Goal: Entertainment & Leisure: Browse casually

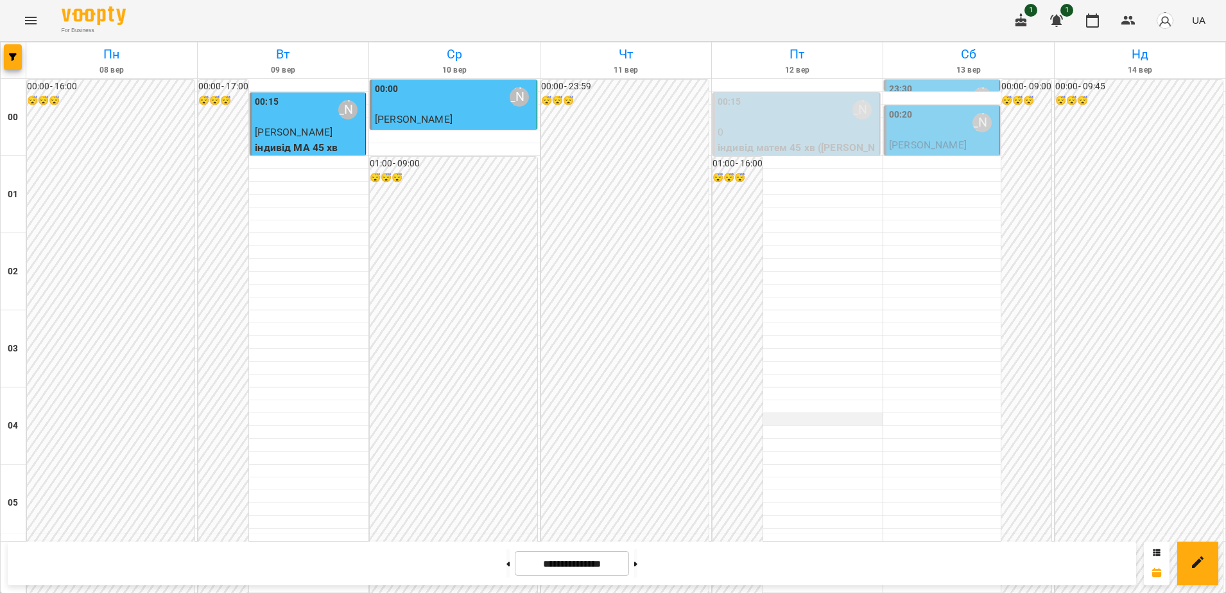
scroll to position [1393, 0]
click at [32, 18] on icon "Menu" at bounding box center [30, 20] width 15 height 15
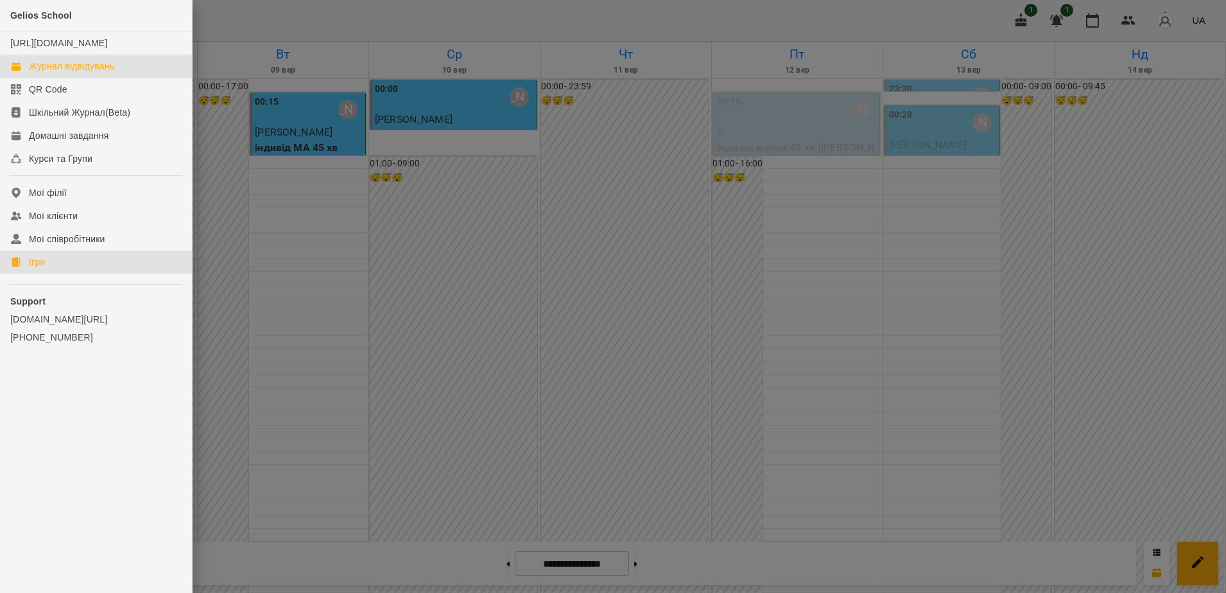
drag, startPoint x: 43, startPoint y: 277, endPoint x: 74, endPoint y: 268, distance: 32.7
click at [44, 268] on div "Ігри" at bounding box center [37, 262] width 16 height 13
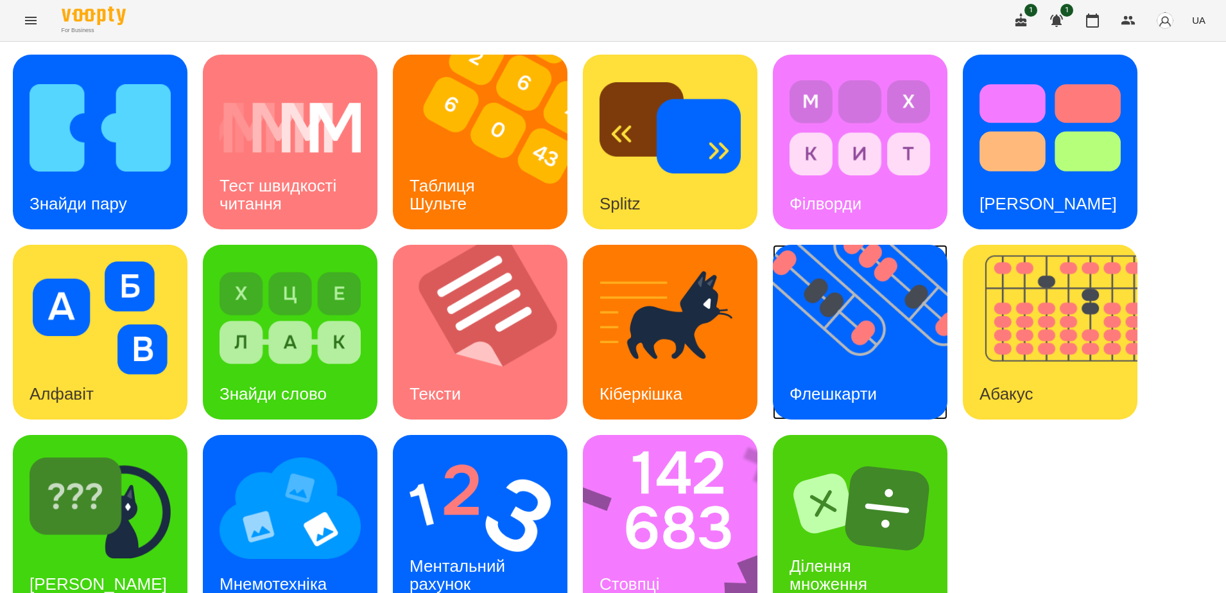
click at [830, 320] on img at bounding box center [868, 332] width 191 height 175
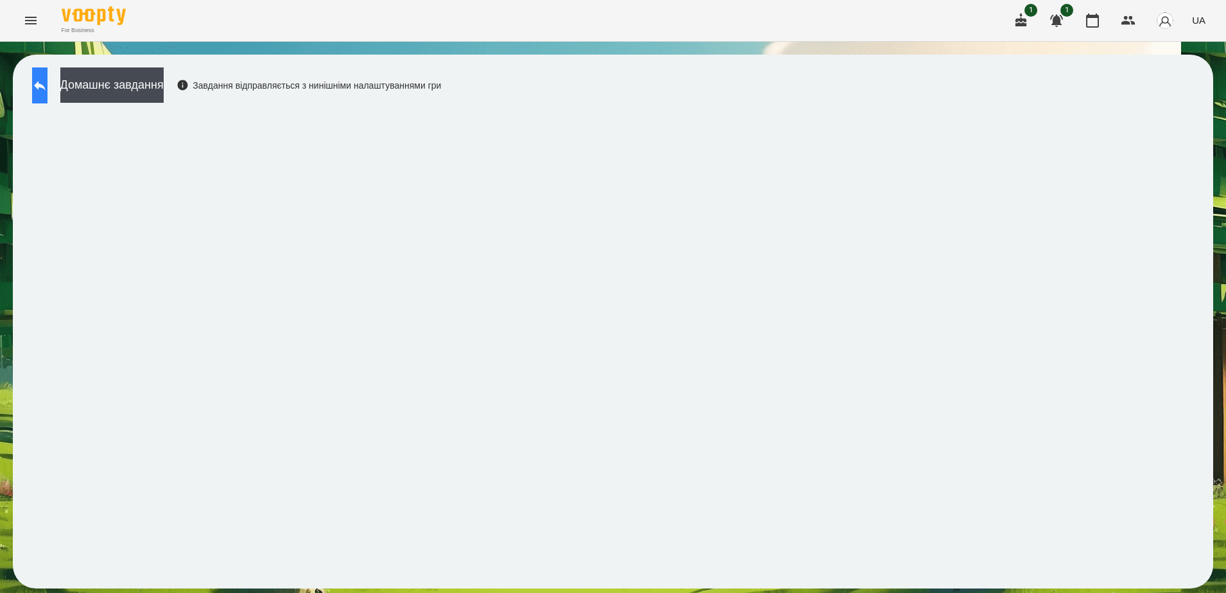
click at [48, 83] on icon at bounding box center [39, 85] width 15 height 15
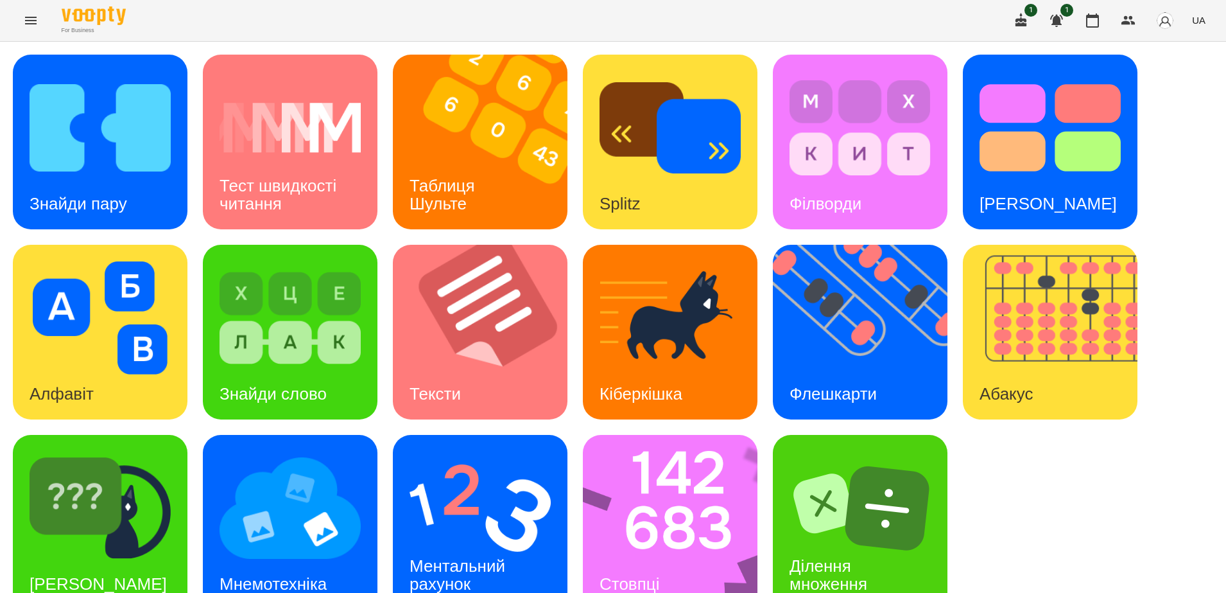
scroll to position [30, 0]
click at [455, 490] on img at bounding box center [480, 507] width 141 height 113
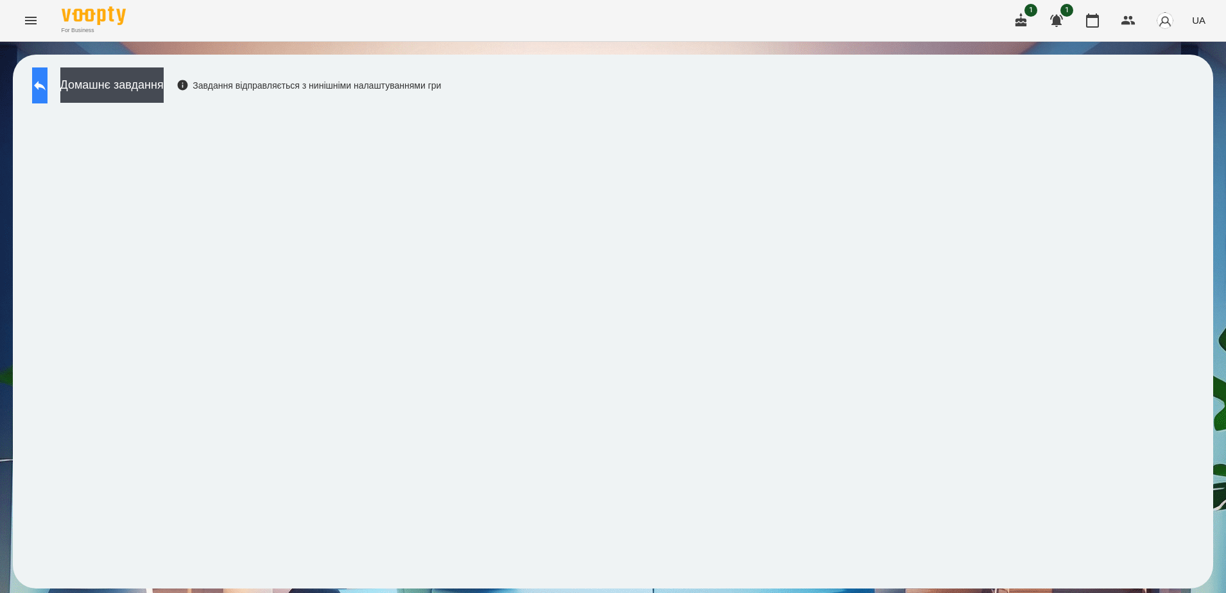
click at [48, 87] on icon at bounding box center [39, 85] width 15 height 15
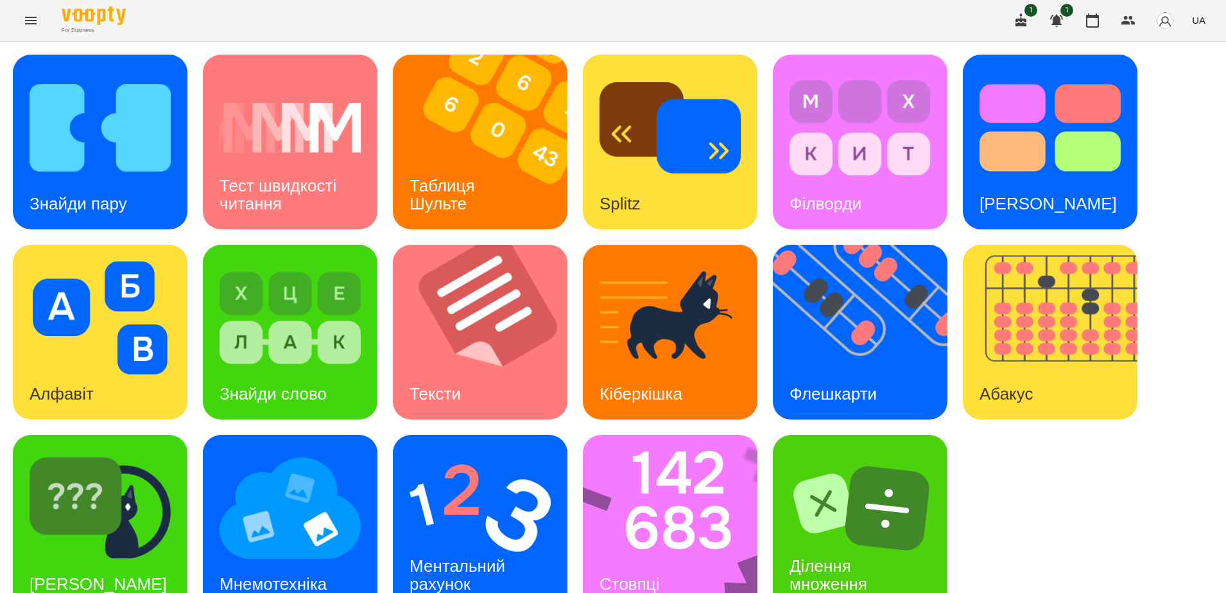
scroll to position [30, 0]
click at [618, 487] on img at bounding box center [678, 522] width 191 height 175
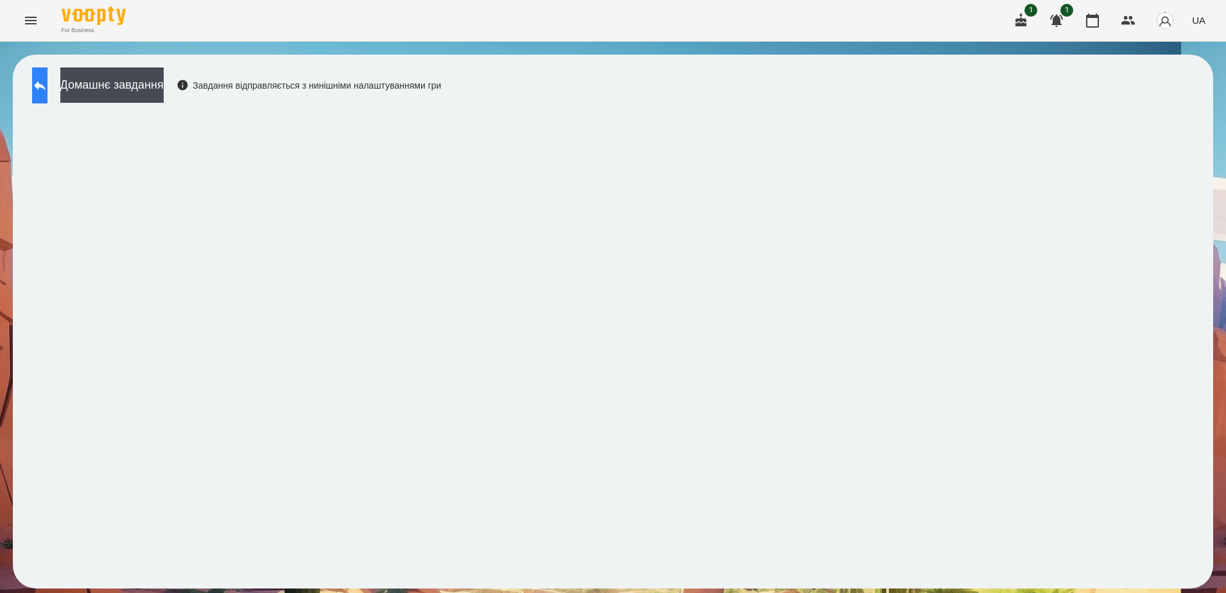
click at [48, 91] on icon at bounding box center [39, 85] width 15 height 15
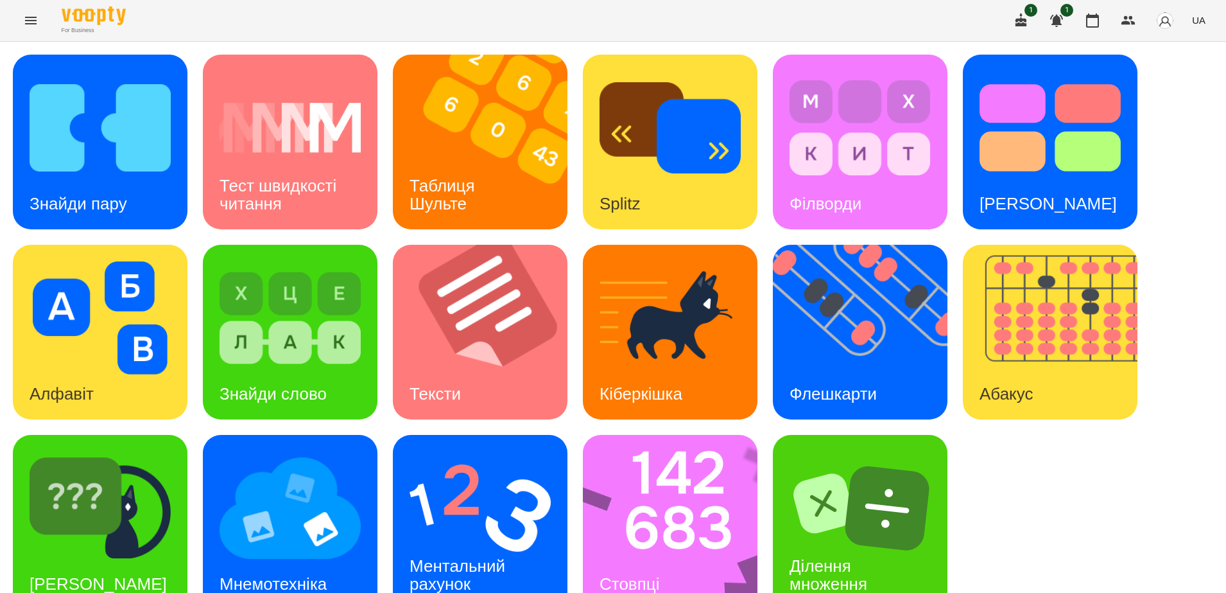
scroll to position [30, 0]
click at [695, 527] on img at bounding box center [678, 522] width 191 height 175
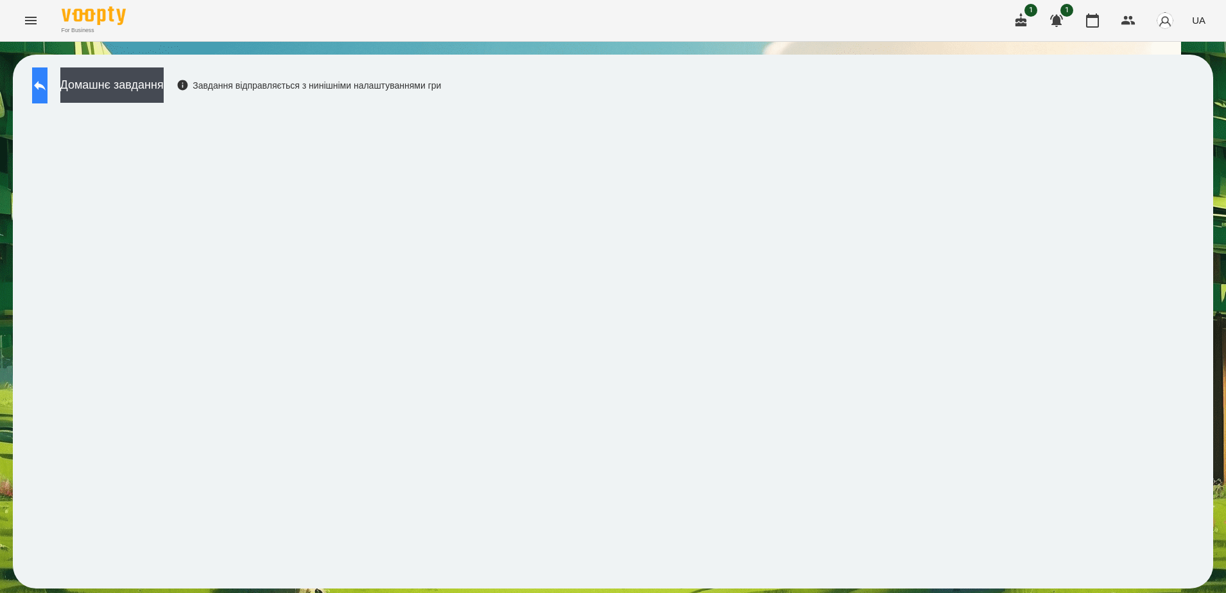
click at [48, 89] on icon at bounding box center [39, 85] width 15 height 15
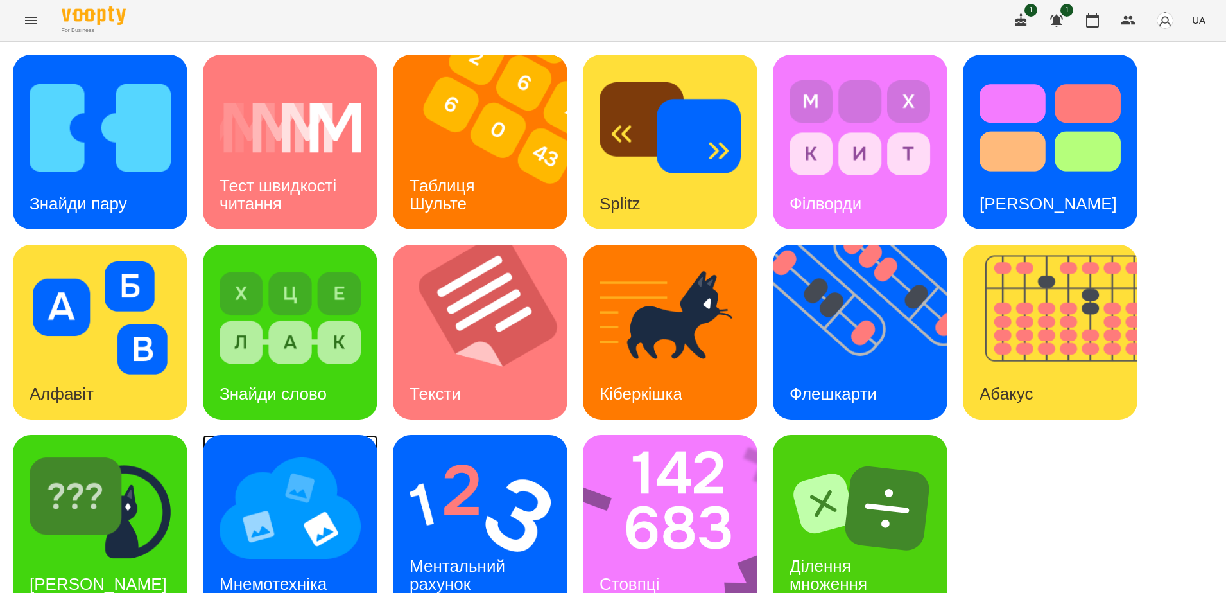
click at [288, 519] on img at bounding box center [290, 507] width 141 height 113
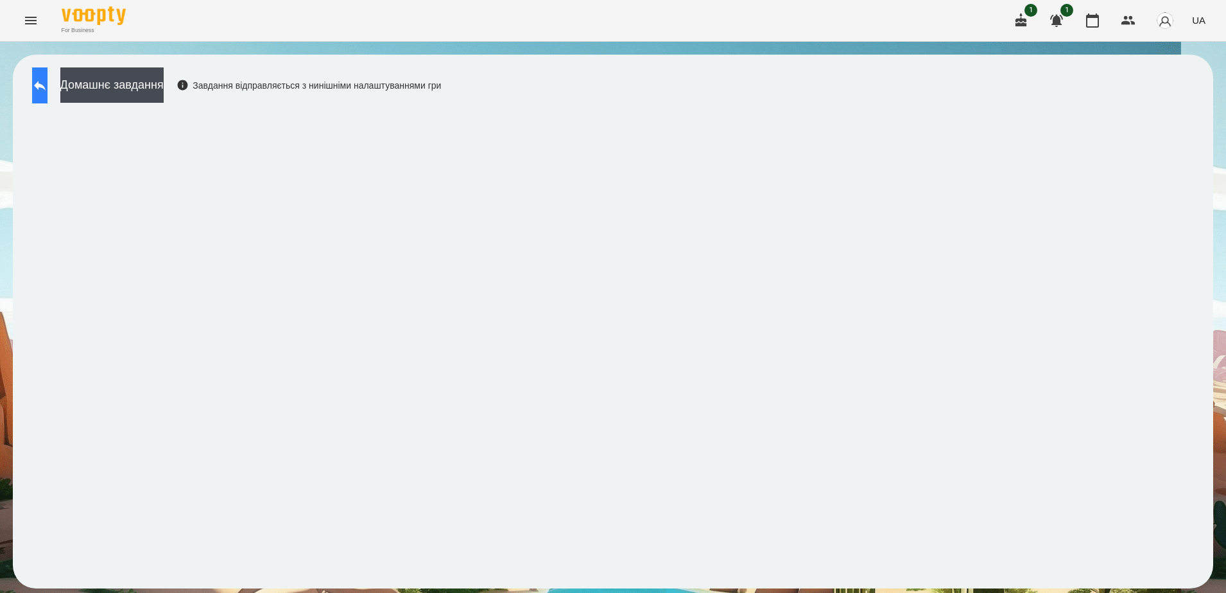
click at [48, 88] on button at bounding box center [39, 85] width 15 height 36
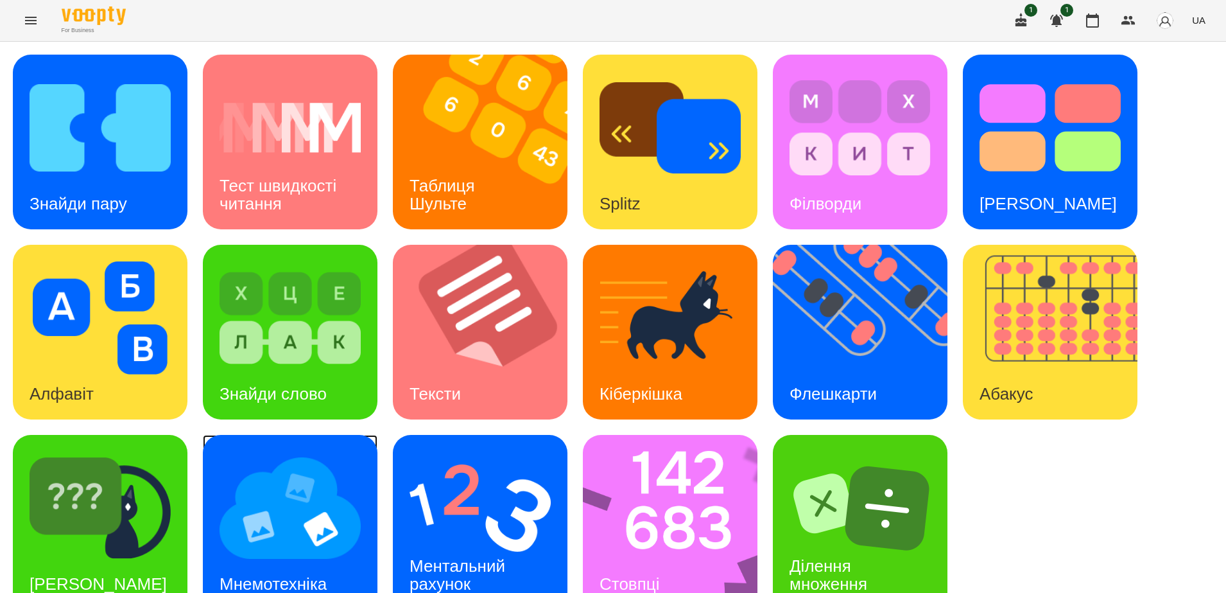
click at [291, 528] on img at bounding box center [290, 507] width 141 height 113
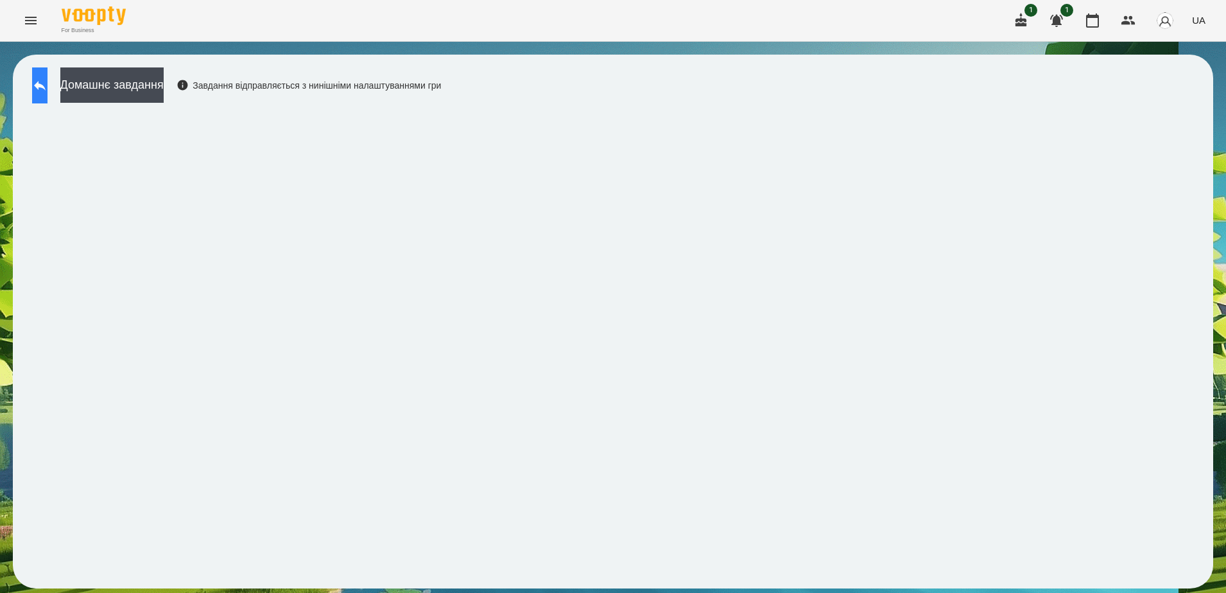
click at [48, 92] on icon at bounding box center [39, 85] width 15 height 15
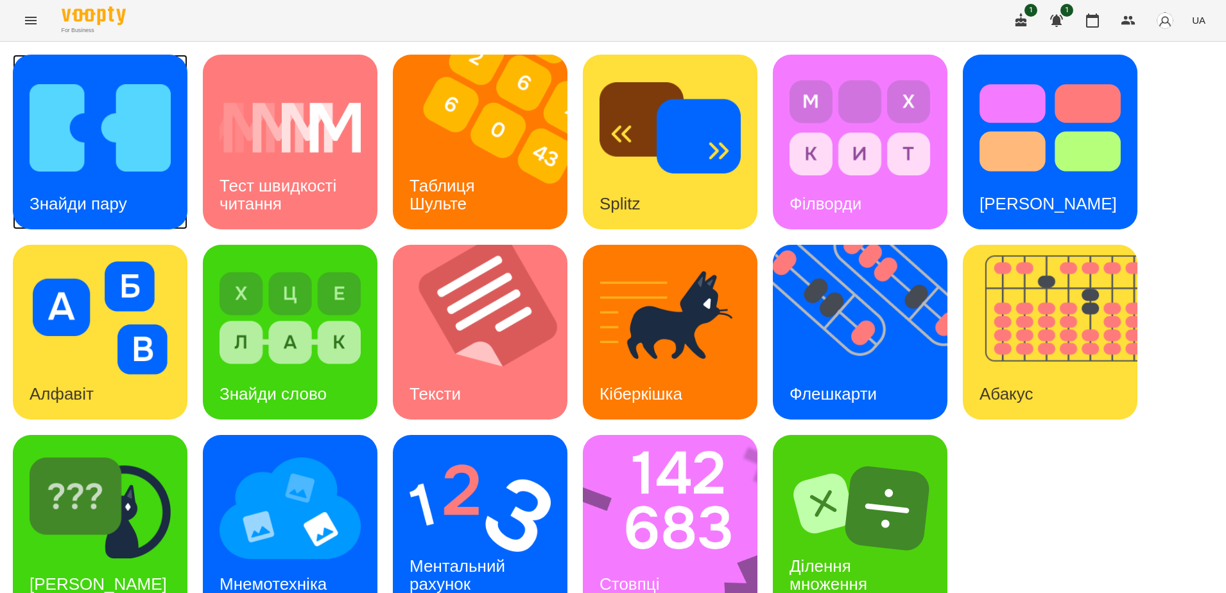
click at [52, 173] on img at bounding box center [100, 127] width 141 height 113
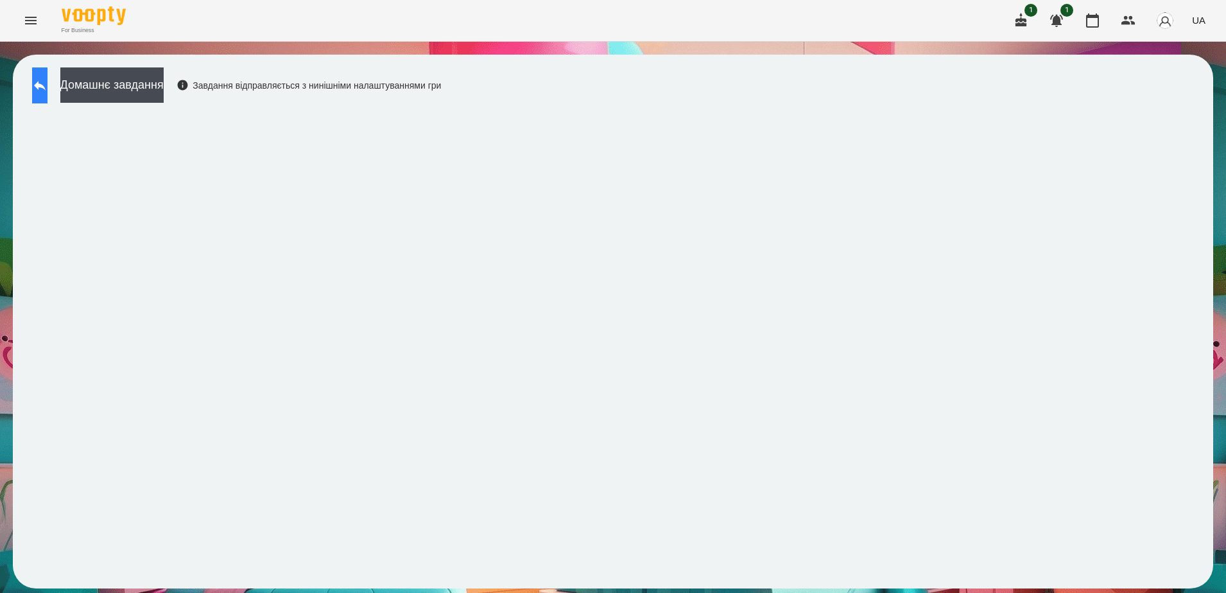
click at [48, 82] on icon at bounding box center [39, 85] width 15 height 15
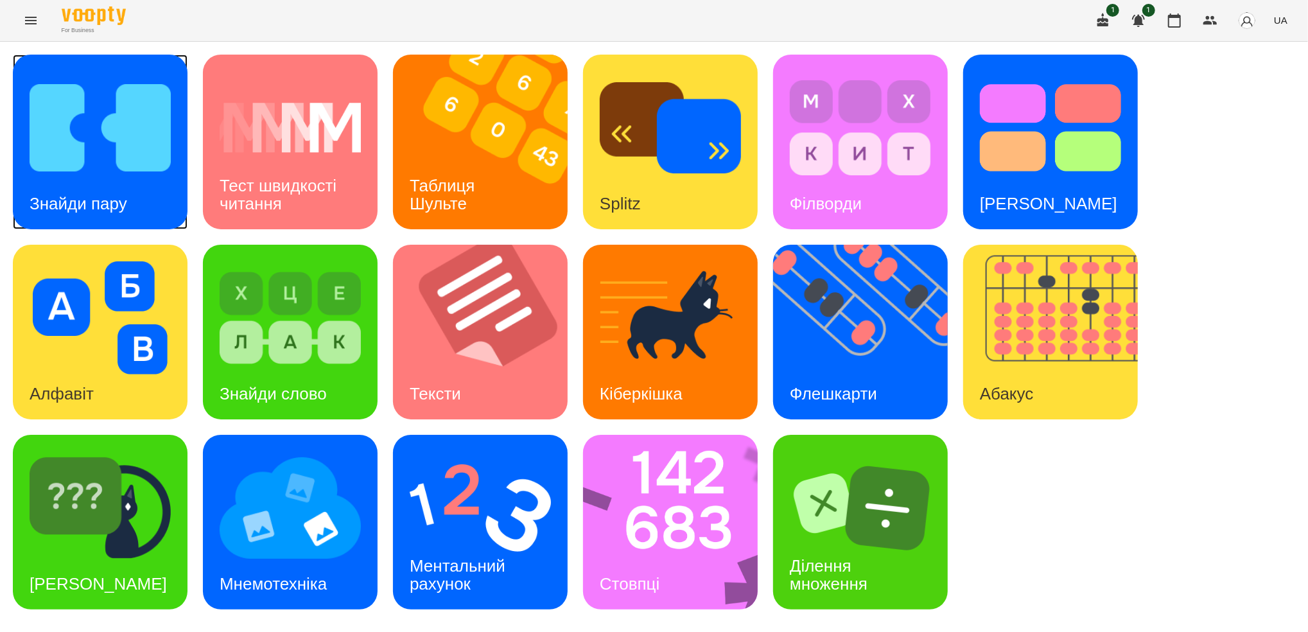
click at [62, 189] on div "Знайди пару" at bounding box center [78, 203] width 131 height 51
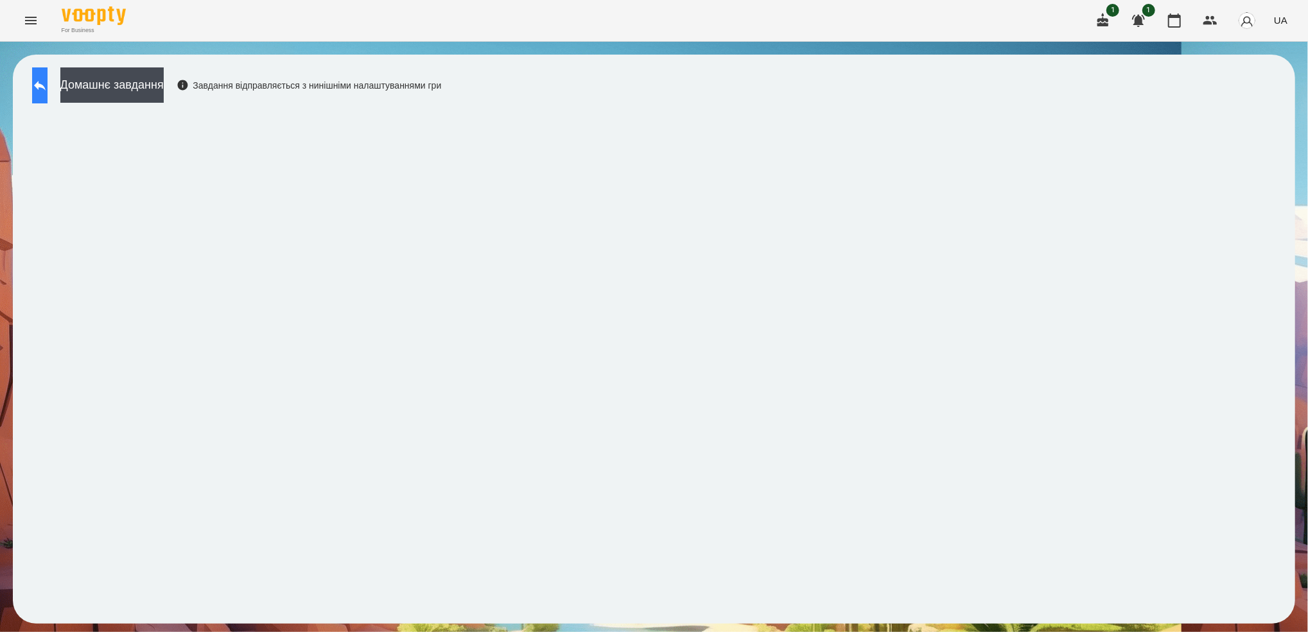
click at [35, 81] on button at bounding box center [39, 85] width 15 height 36
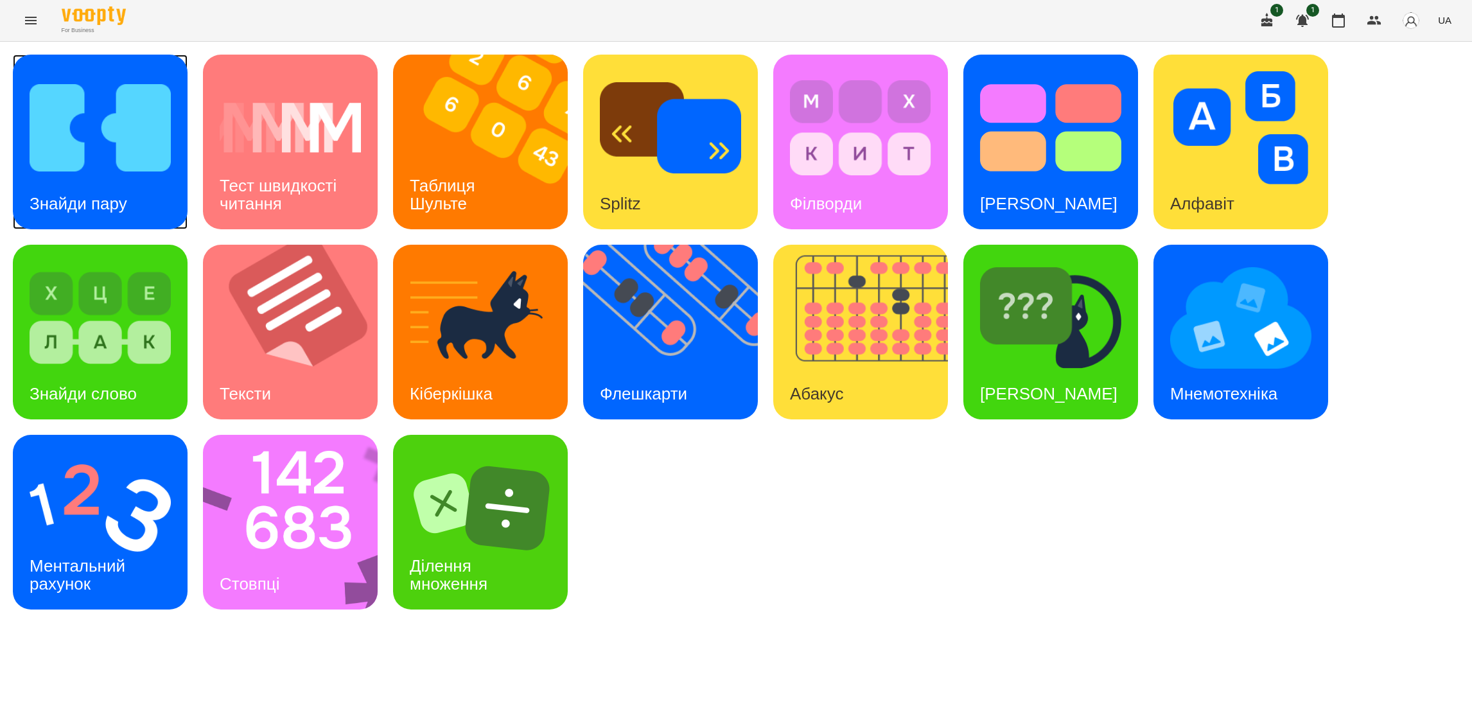
click at [84, 174] on img at bounding box center [100, 127] width 141 height 113
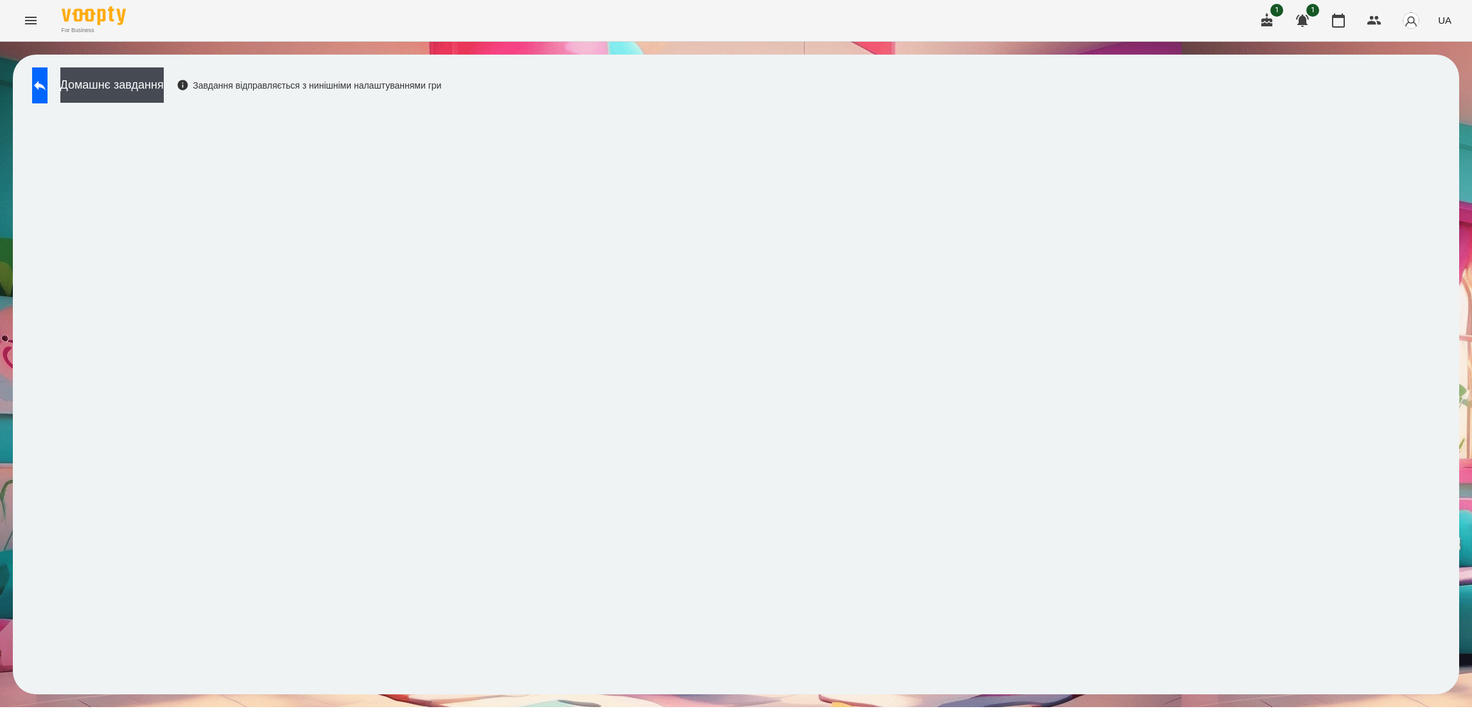
click at [700, 88] on div "Домашнє завдання Завдання відправляється з нинішніми налаштуваннями гри" at bounding box center [736, 374] width 1446 height 639
click at [47, 96] on button at bounding box center [39, 85] width 15 height 36
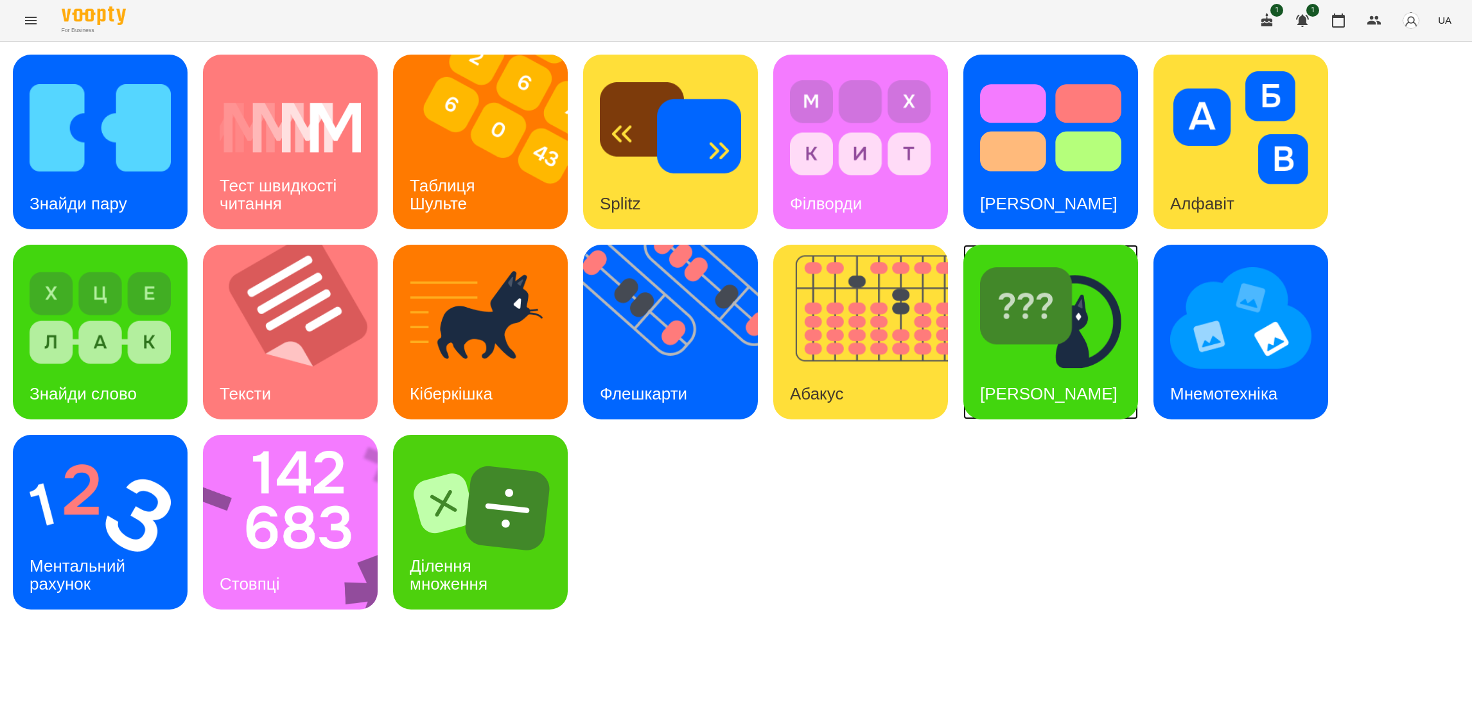
click at [1013, 338] on img at bounding box center [1050, 317] width 141 height 113
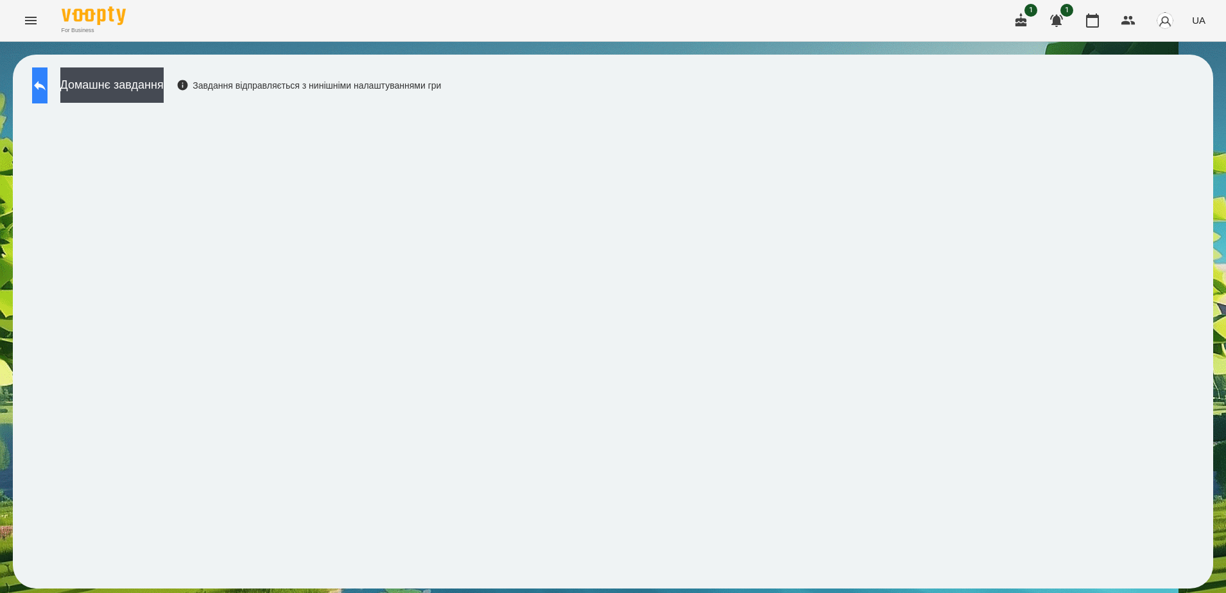
click at [41, 89] on button at bounding box center [39, 85] width 15 height 36
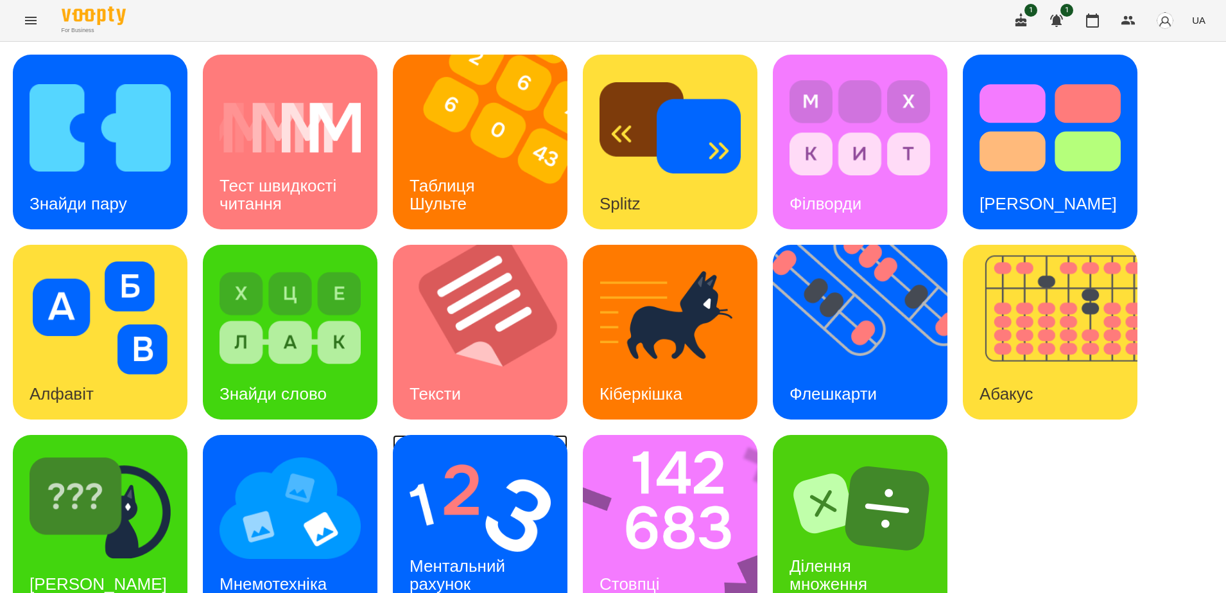
click at [455, 507] on img at bounding box center [480, 507] width 141 height 113
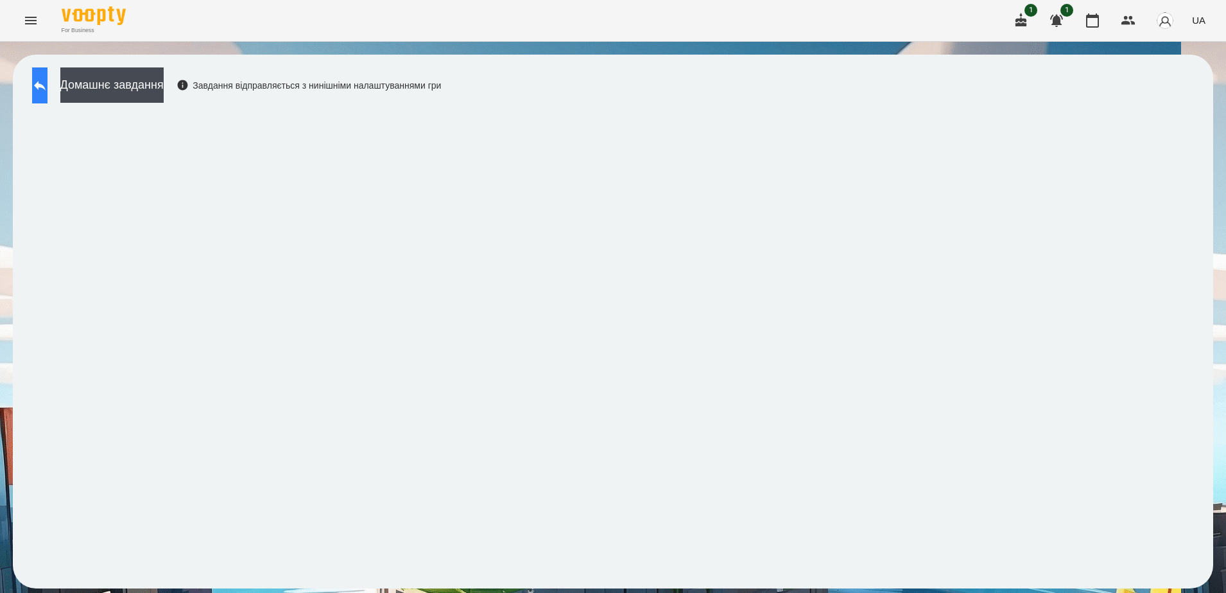
click at [48, 94] on button at bounding box center [39, 85] width 15 height 36
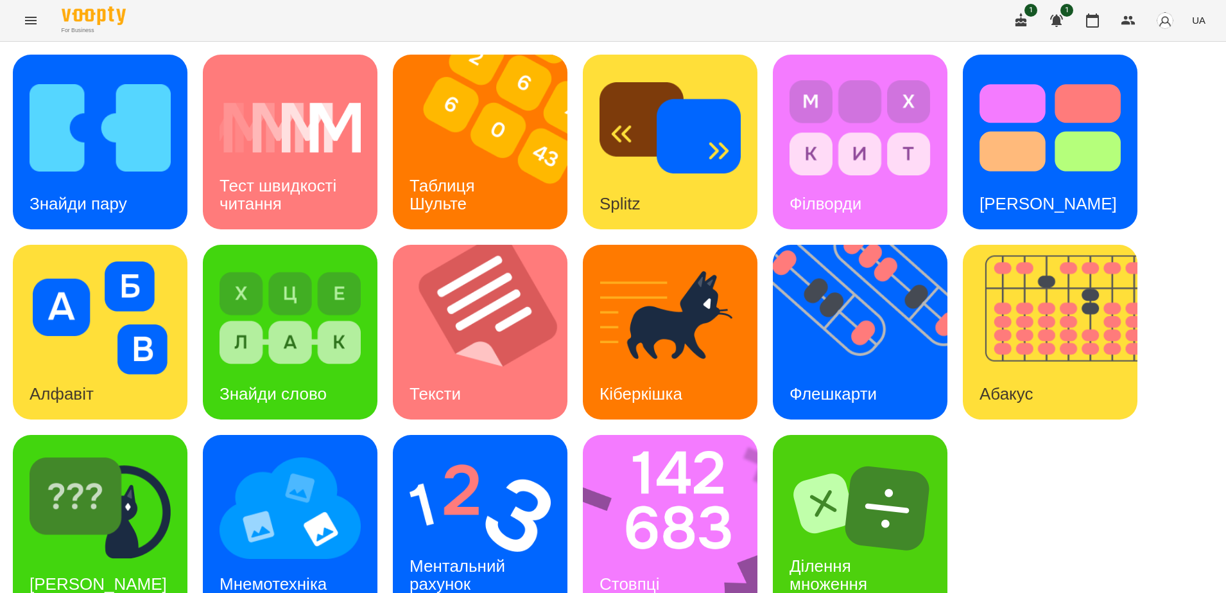
scroll to position [30, 0]
click at [450, 471] on img at bounding box center [480, 507] width 141 height 113
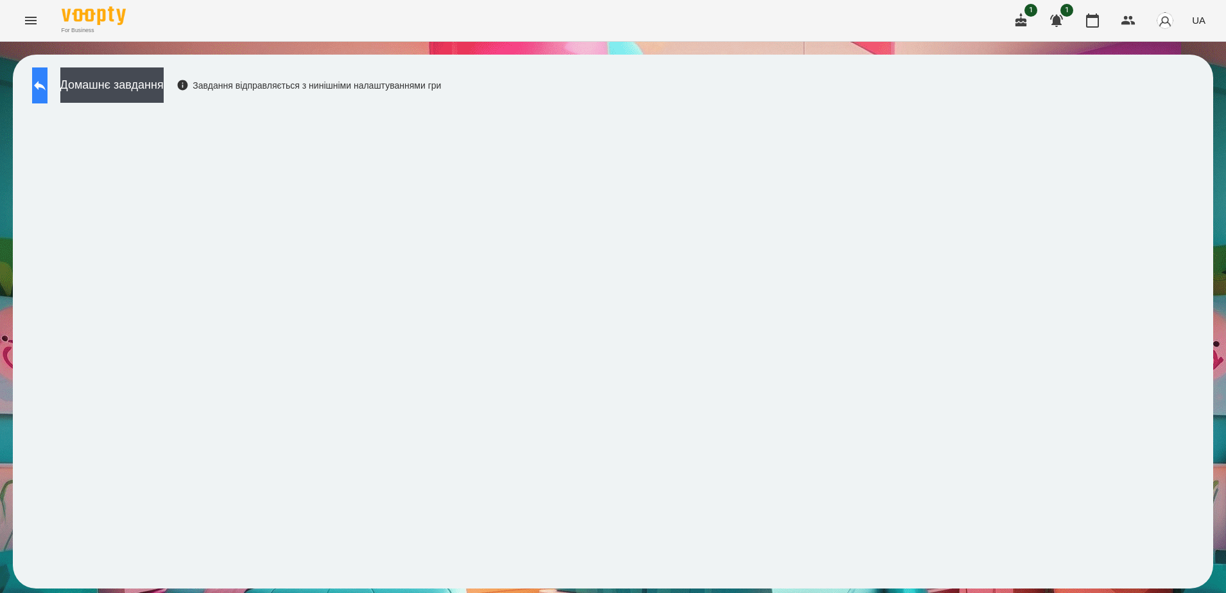
click at [48, 92] on icon at bounding box center [39, 85] width 15 height 15
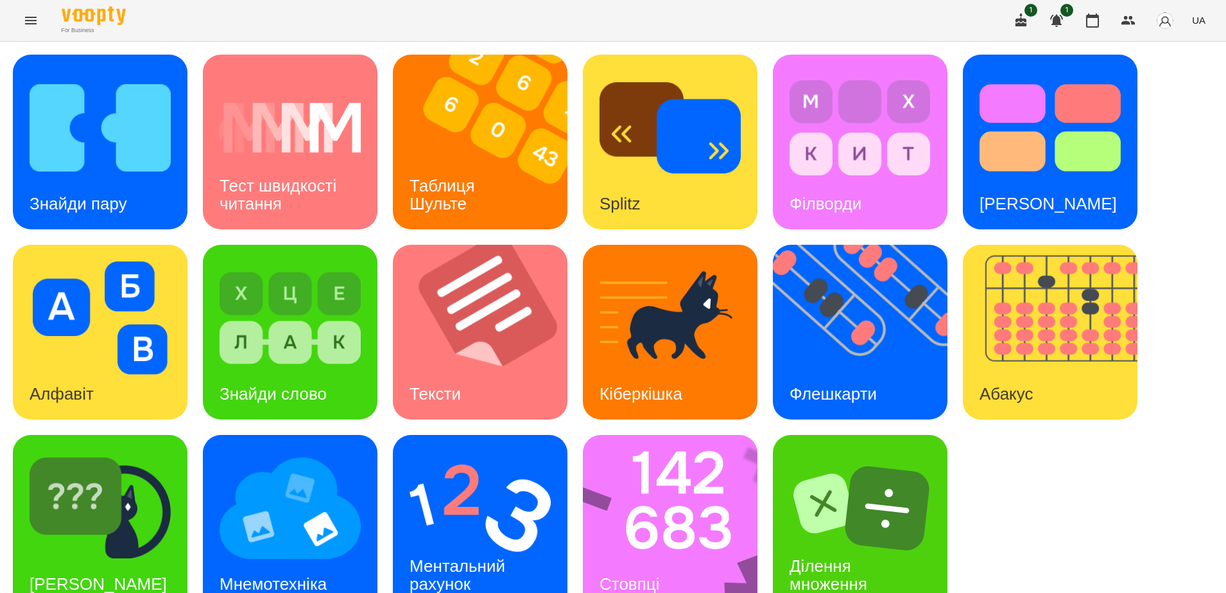
click at [1206, 20] on button "UA" at bounding box center [1199, 20] width 24 height 24
click at [1167, 105] on div "Русский" at bounding box center [1174, 95] width 65 height 23
click at [863, 323] on img at bounding box center [868, 332] width 191 height 175
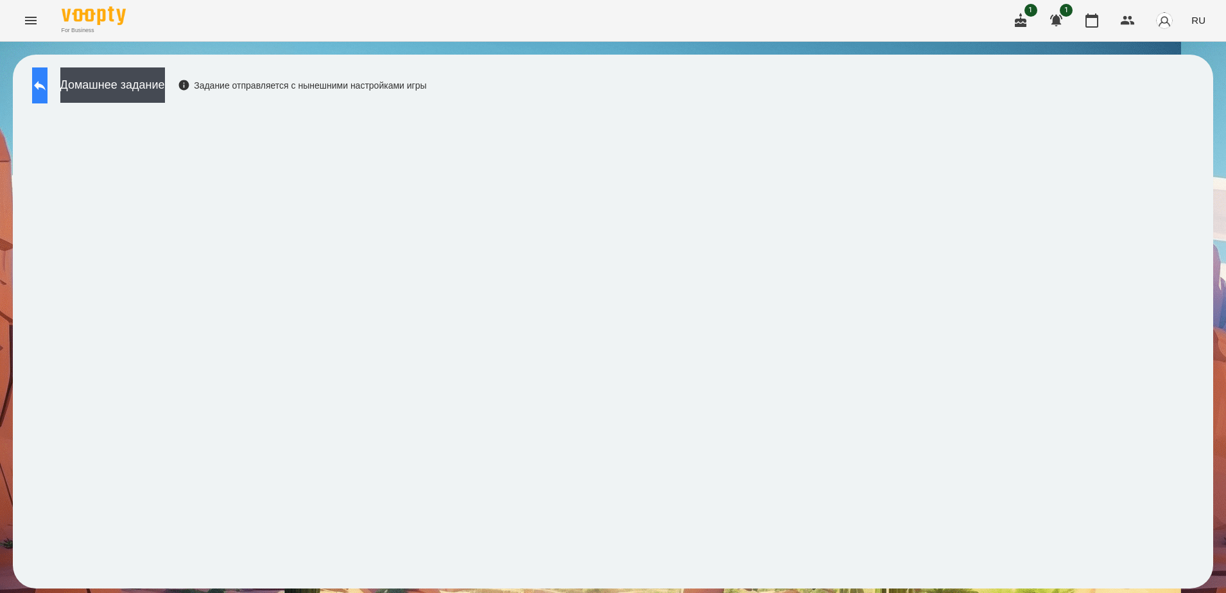
click at [48, 95] on button at bounding box center [39, 85] width 15 height 36
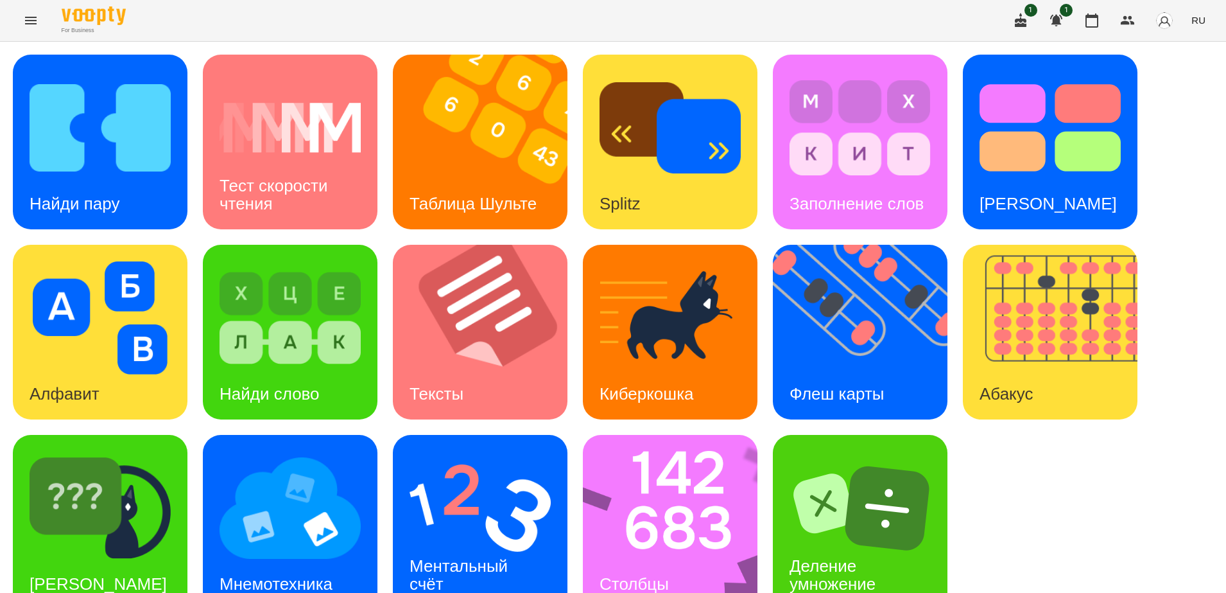
scroll to position [30, 0]
click at [640, 559] on div "Столбцы" at bounding box center [634, 584] width 103 height 51
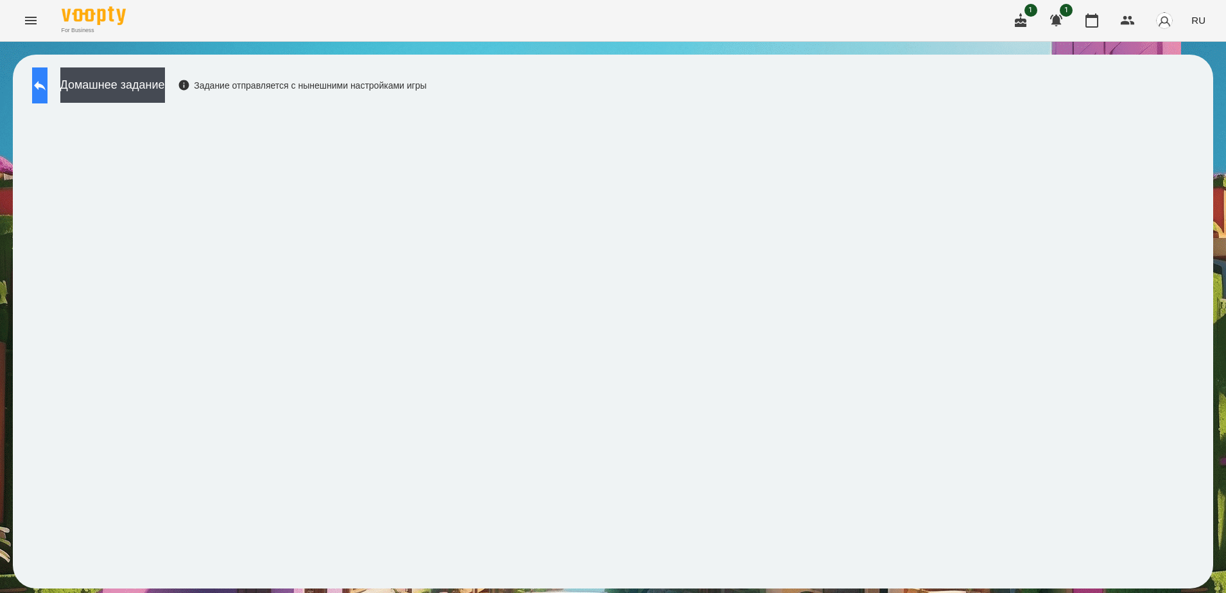
click at [46, 85] on icon at bounding box center [40, 86] width 12 height 10
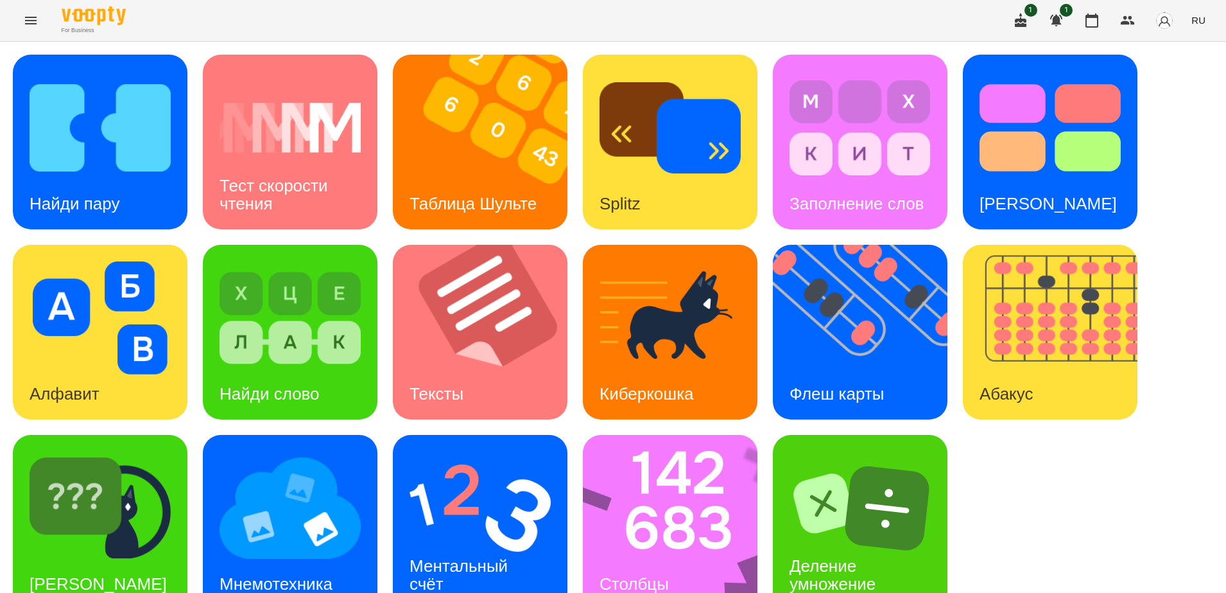
scroll to position [30, 0]
click at [469, 487] on img at bounding box center [480, 507] width 141 height 113
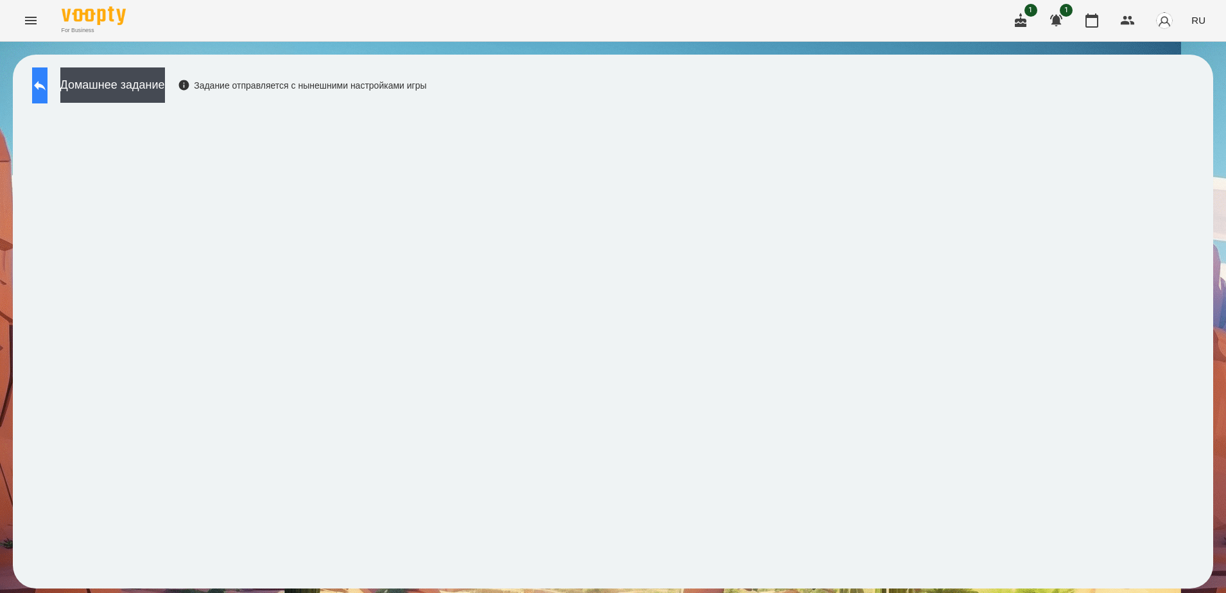
click at [48, 91] on icon at bounding box center [39, 85] width 15 height 15
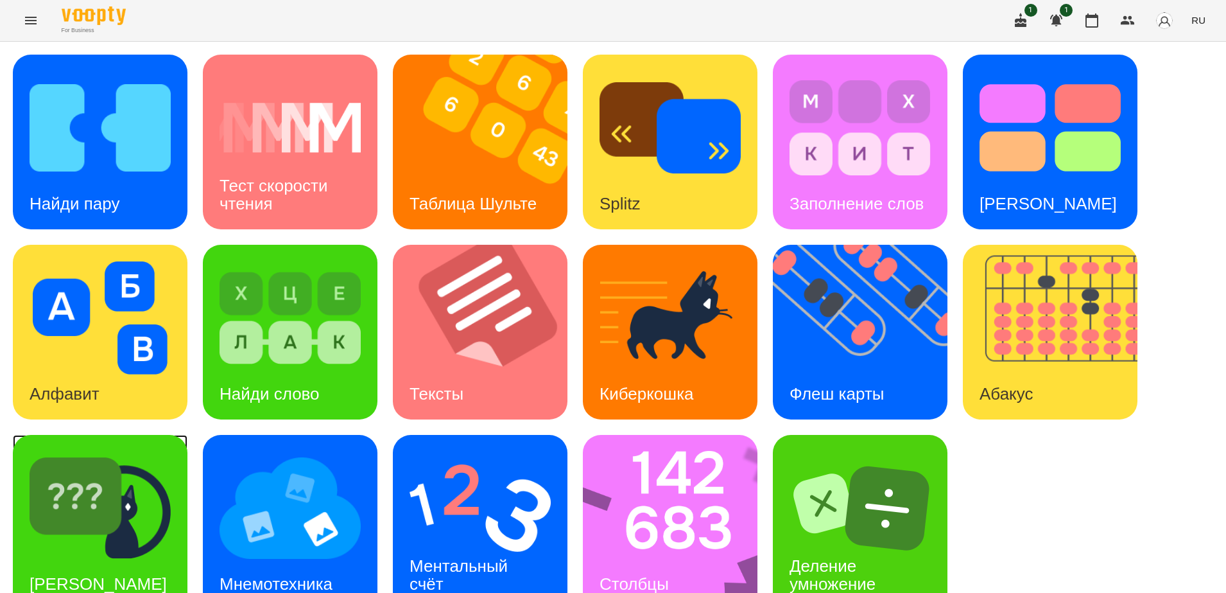
click at [96, 491] on img at bounding box center [100, 507] width 141 height 113
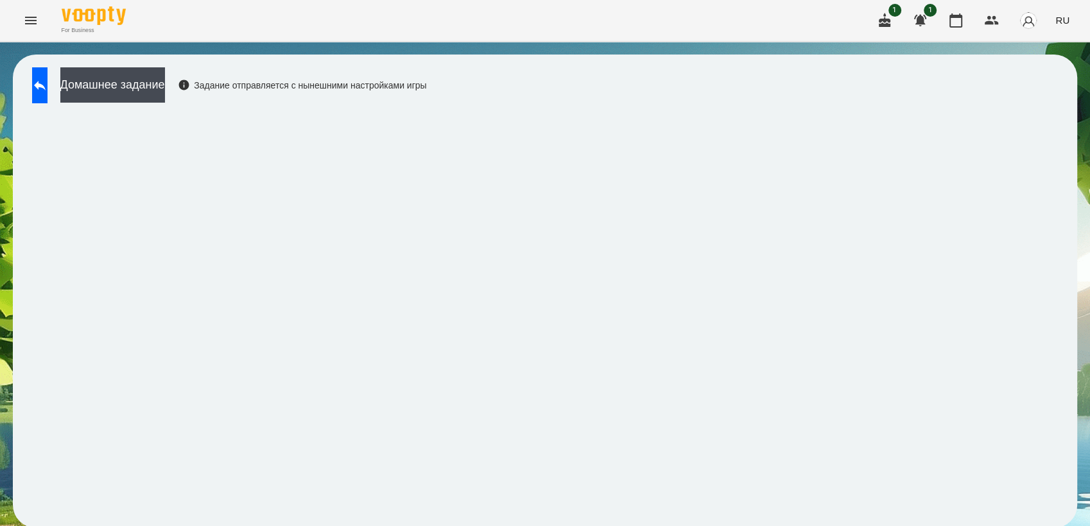
scroll to position [1, 0]
click at [48, 92] on button at bounding box center [39, 85] width 15 height 36
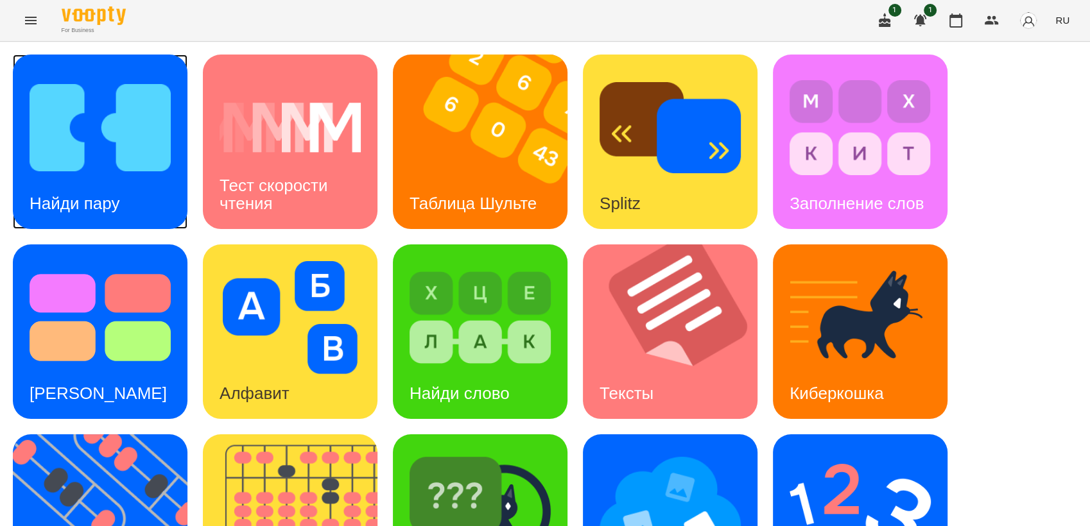
click at [103, 187] on div "Найди пару" at bounding box center [74, 203] width 123 height 51
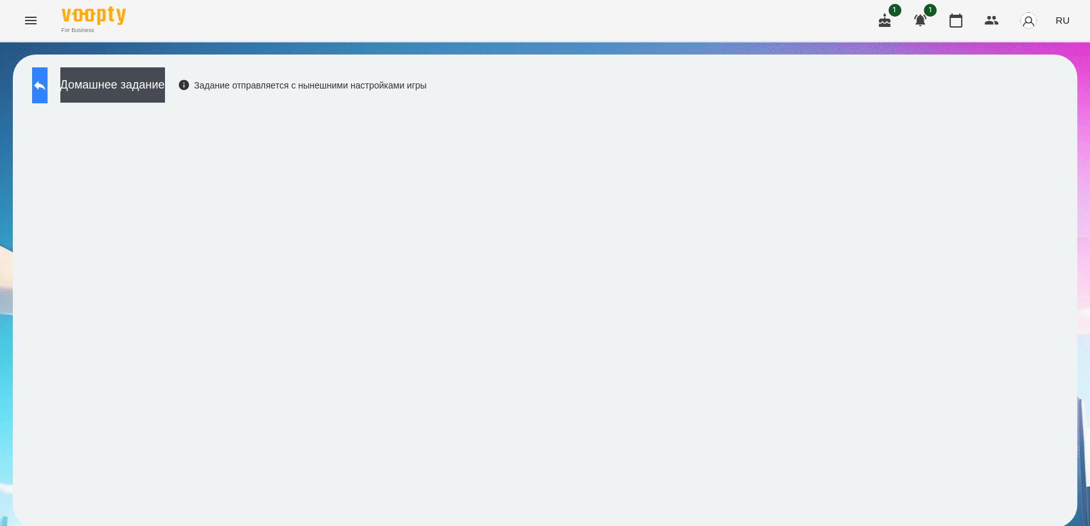
click at [39, 85] on button at bounding box center [39, 85] width 15 height 36
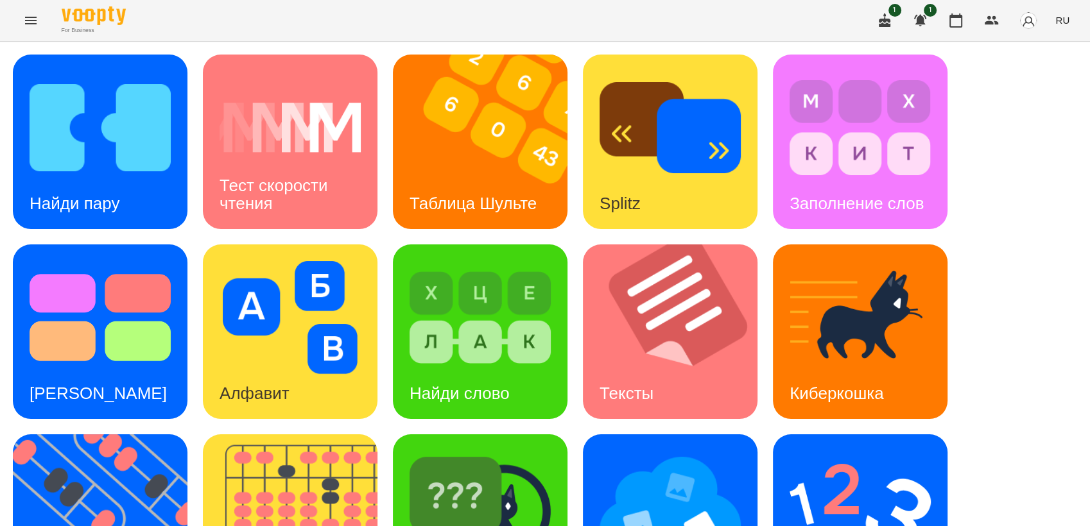
scroll to position [285, 0]
click at [641, 451] on img at bounding box center [670, 507] width 141 height 113
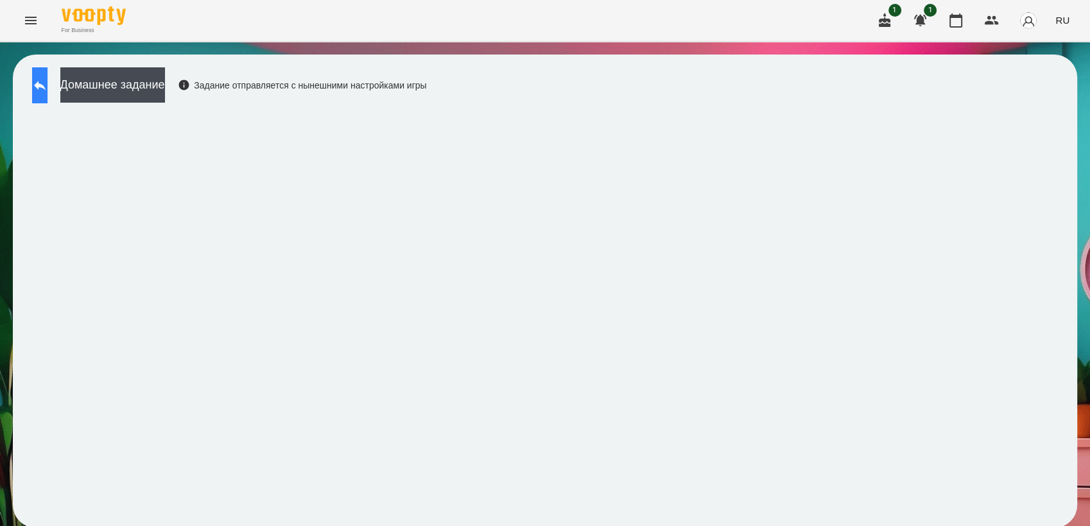
click at [48, 94] on button at bounding box center [39, 85] width 15 height 36
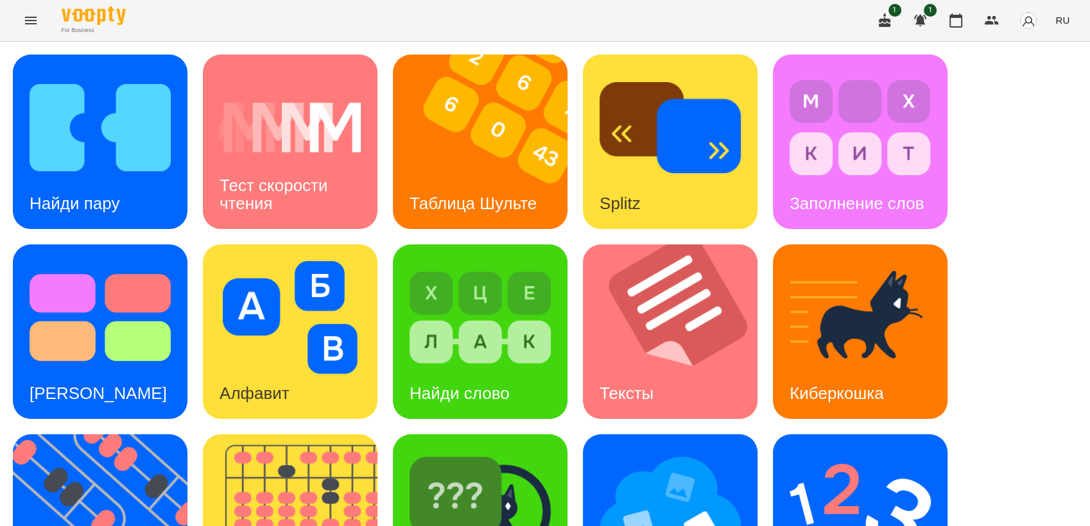
scroll to position [285, 0]
